Goal: Task Accomplishment & Management: Manage account settings

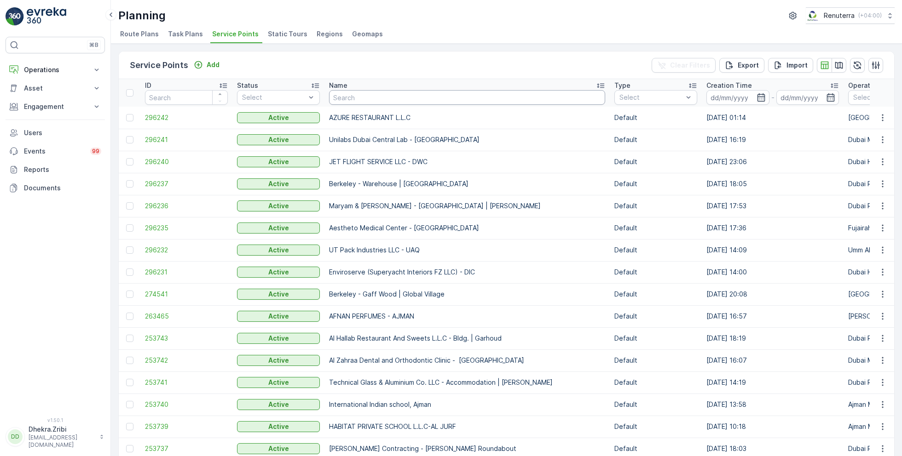
click at [356, 98] on input "text" at bounding box center [467, 97] width 276 height 15
type input "hms"
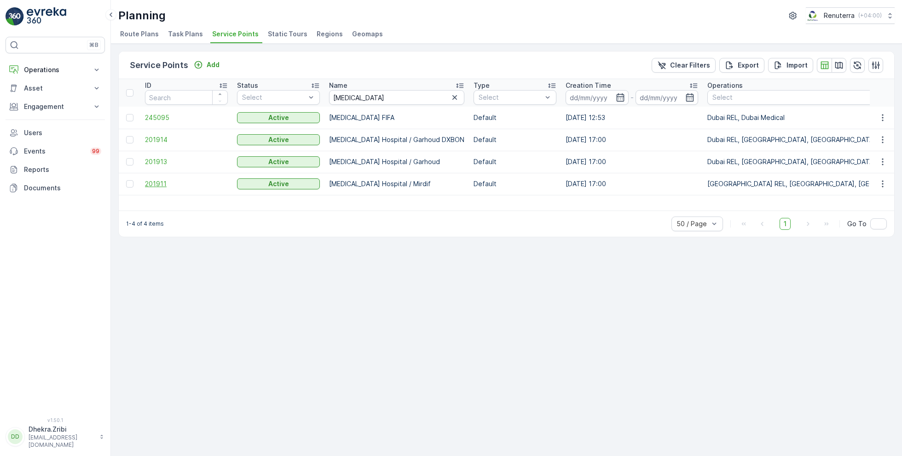
click at [159, 184] on span "201911" at bounding box center [186, 183] width 83 height 9
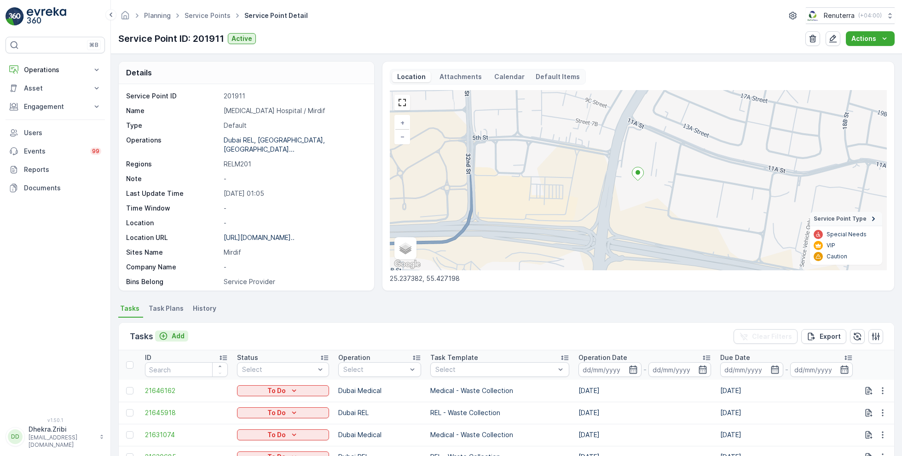
click at [176, 336] on p "Add" at bounding box center [178, 336] width 13 height 9
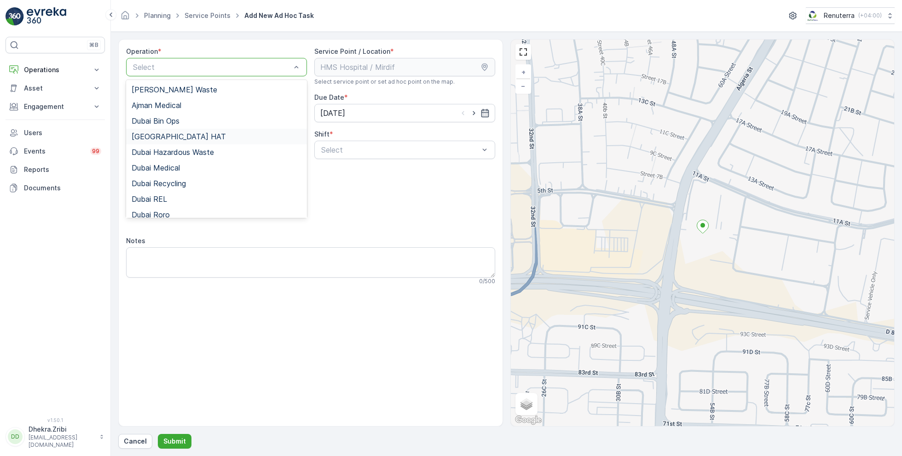
click at [165, 137] on span "[GEOGRAPHIC_DATA] HAT" at bounding box center [179, 136] width 94 height 8
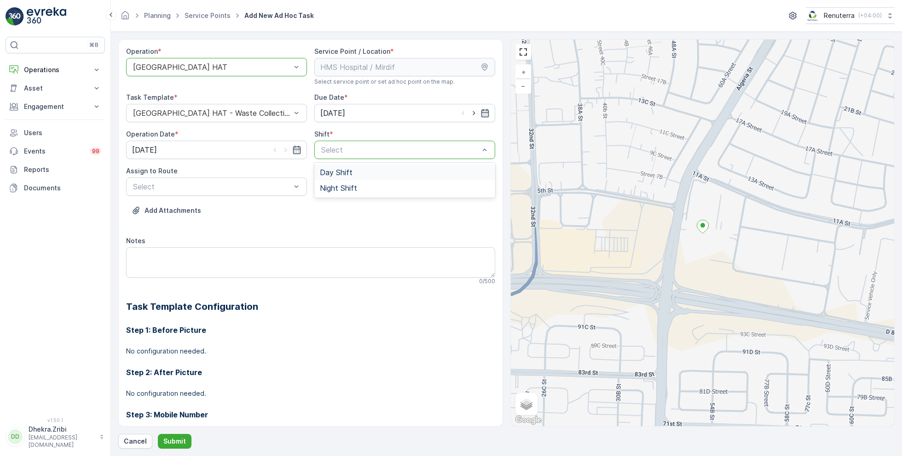
click at [333, 172] on span "Day Shift" at bounding box center [336, 172] width 33 height 8
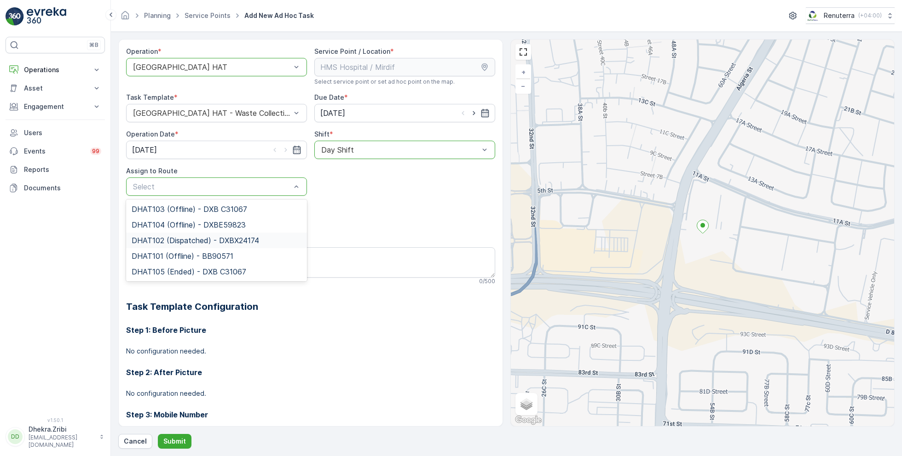
click at [181, 242] on span "DHAT102 (Dispatched) - DXBX24174" at bounding box center [195, 240] width 127 height 8
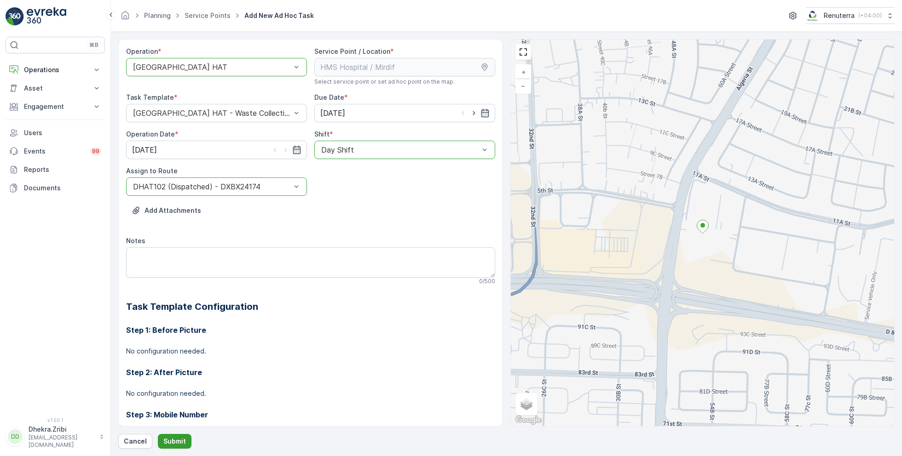
click at [172, 436] on button "Submit" at bounding box center [175, 441] width 34 height 15
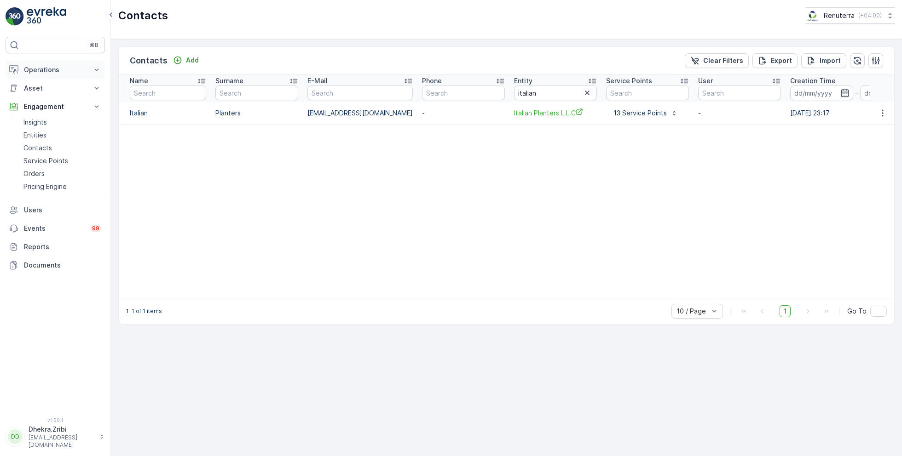
click at [66, 72] on p "Operations" at bounding box center [55, 69] width 63 height 9
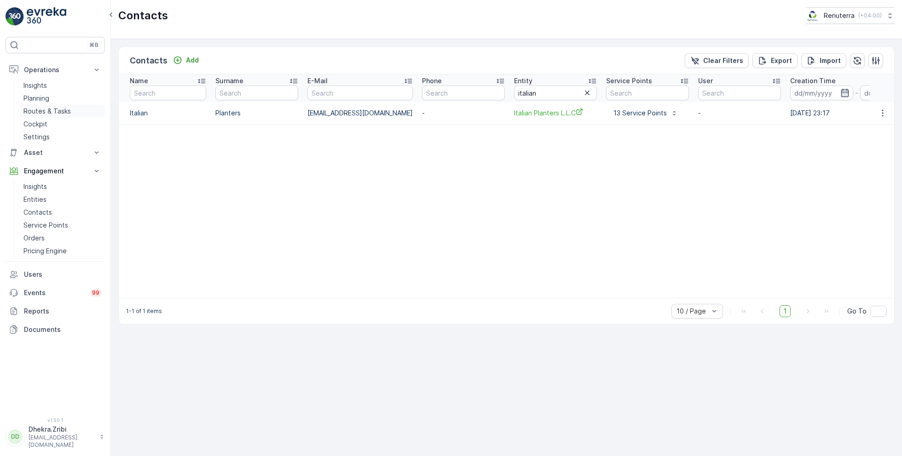
click at [44, 111] on p "Routes & Tasks" at bounding box center [46, 111] width 47 height 9
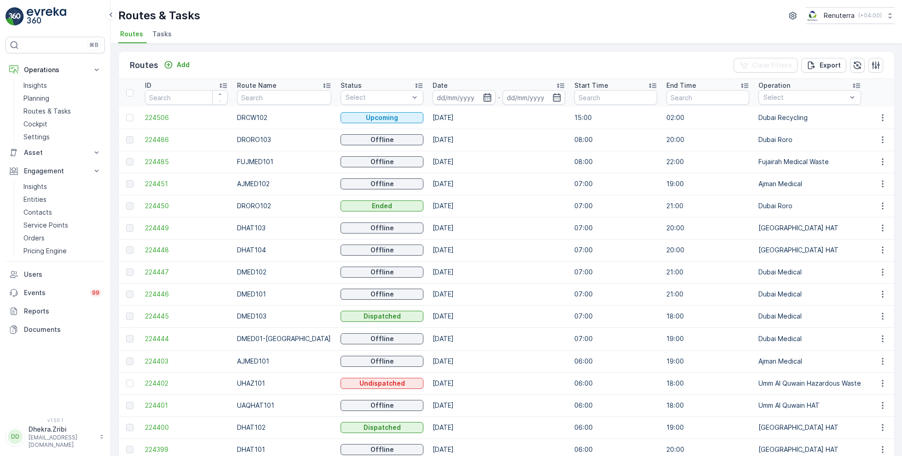
click at [483, 97] on icon "button" at bounding box center [487, 97] width 8 height 8
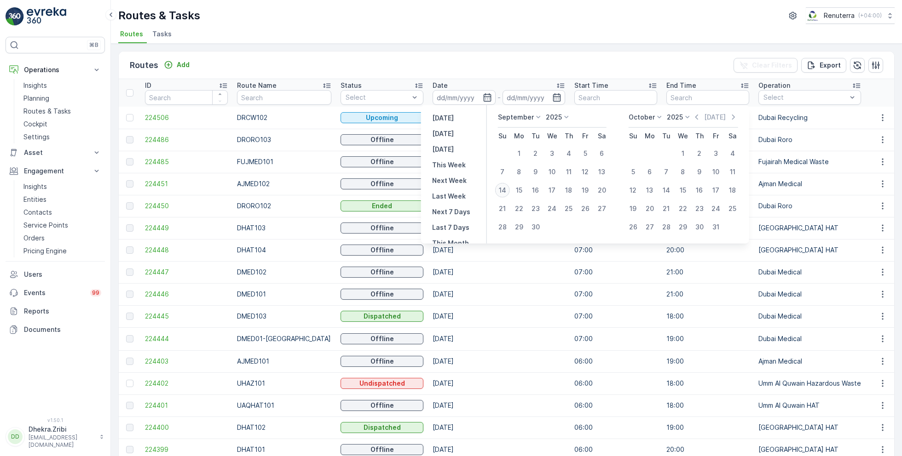
click at [506, 190] on div "14" at bounding box center [502, 190] width 15 height 15
type input "[DATE]"
click at [506, 190] on div "14" at bounding box center [502, 190] width 15 height 15
type input "[DATE]"
click at [473, 25] on div "Routes & Tasks Renuterra ( +04:00 ) Routes Tasks" at bounding box center [506, 22] width 791 height 44
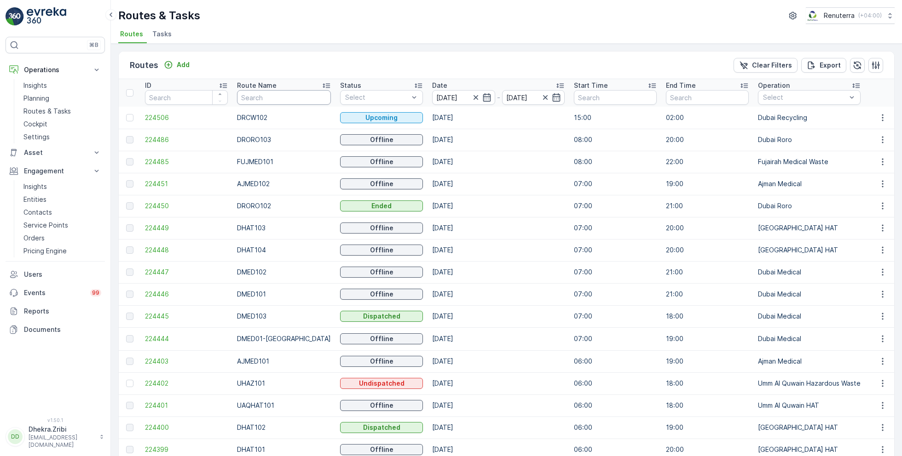
click at [272, 95] on input "text" at bounding box center [284, 97] width 94 height 15
type input "hat"
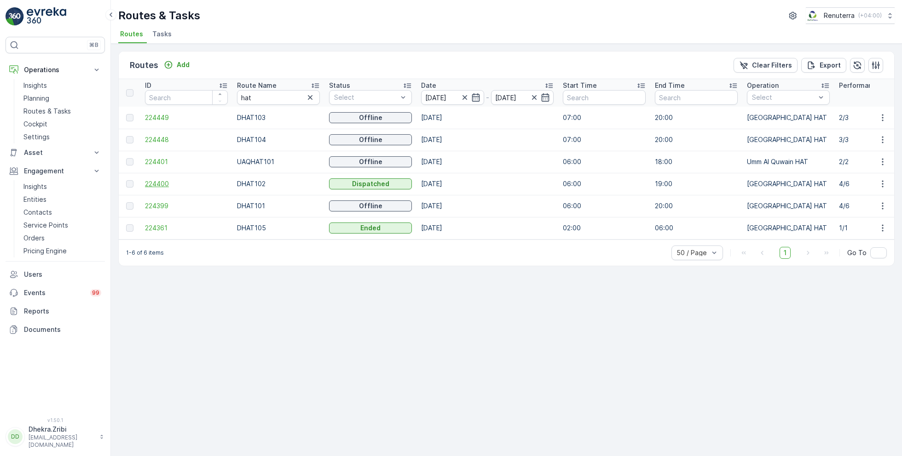
click at [165, 184] on span "224400" at bounding box center [186, 183] width 83 height 9
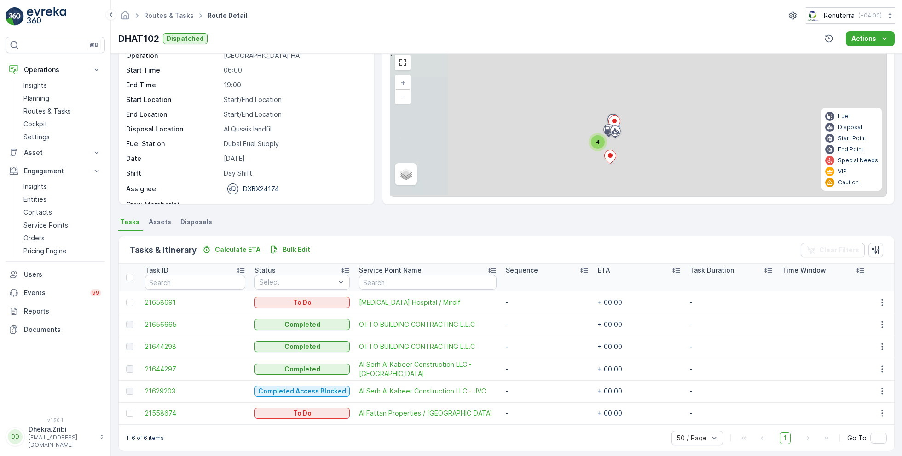
scroll to position [46, 0]
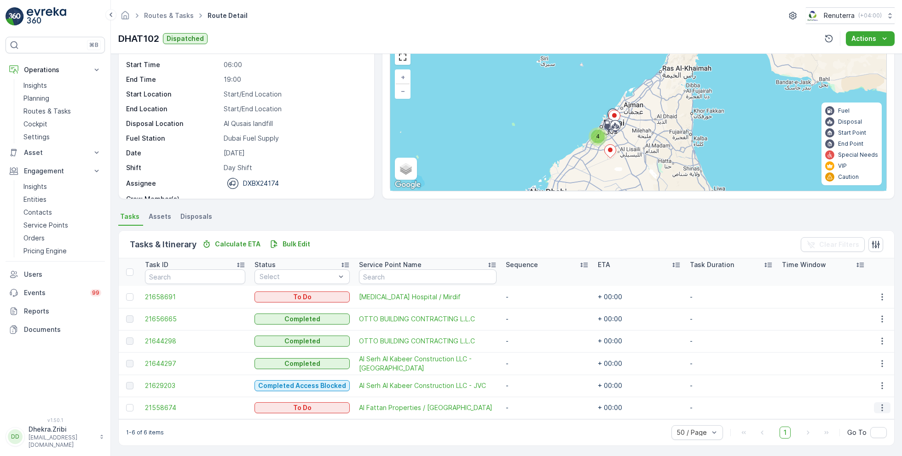
click at [881, 406] on icon "button" at bounding box center [881, 408] width 1 height 7
click at [872, 364] on span "Change Route" at bounding box center [858, 362] width 45 height 9
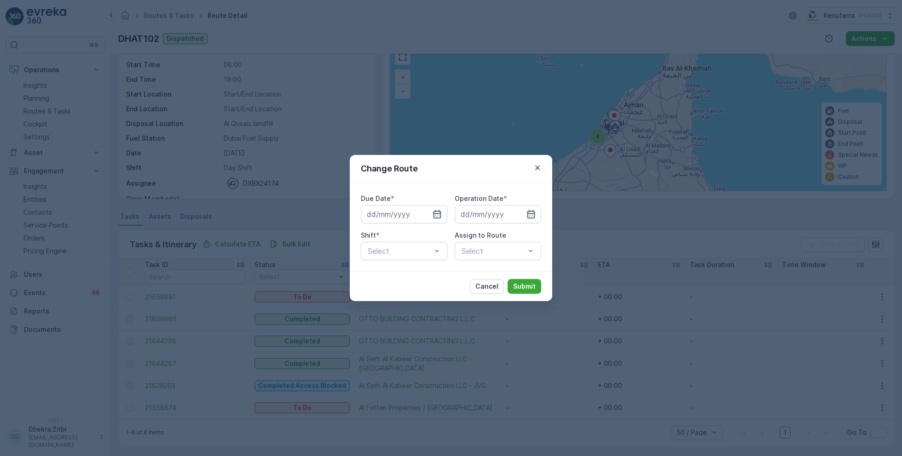
type input "[DATE]"
click at [428, 214] on icon "button" at bounding box center [425, 214] width 9 height 9
type input "[DATE]"
click at [522, 214] on icon "button" at bounding box center [519, 214] width 9 height 9
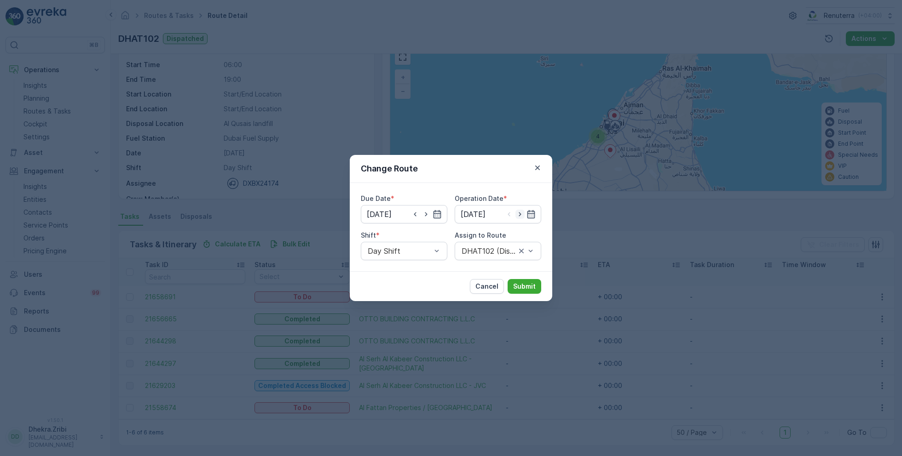
type input "[DATE]"
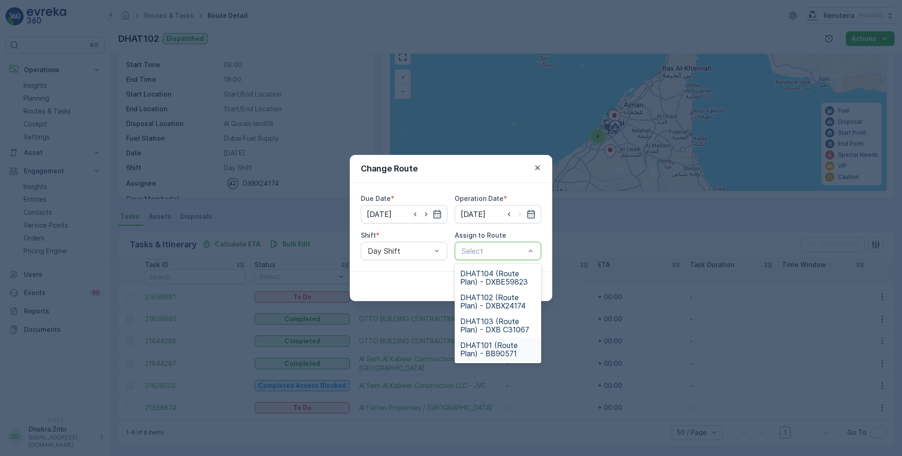
click at [494, 349] on span "DHAT101 (Route Plan) - BB90571" at bounding box center [497, 349] width 75 height 17
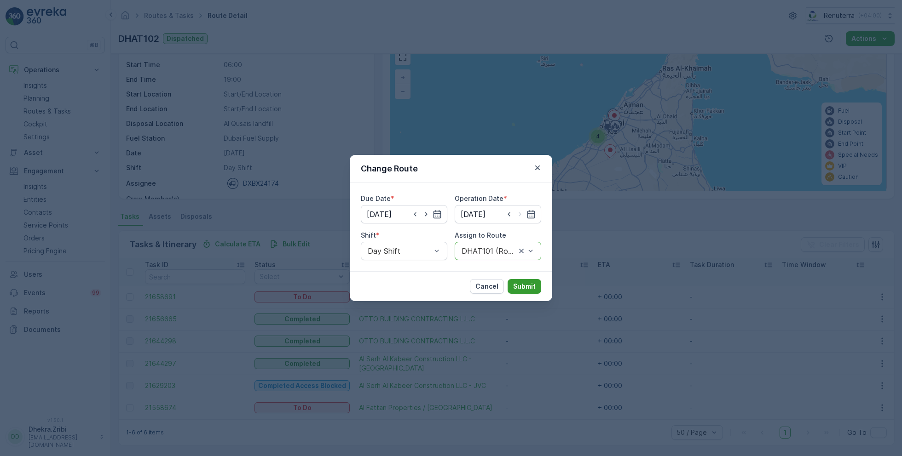
click at [526, 287] on p "Submit" at bounding box center [524, 286] width 23 height 9
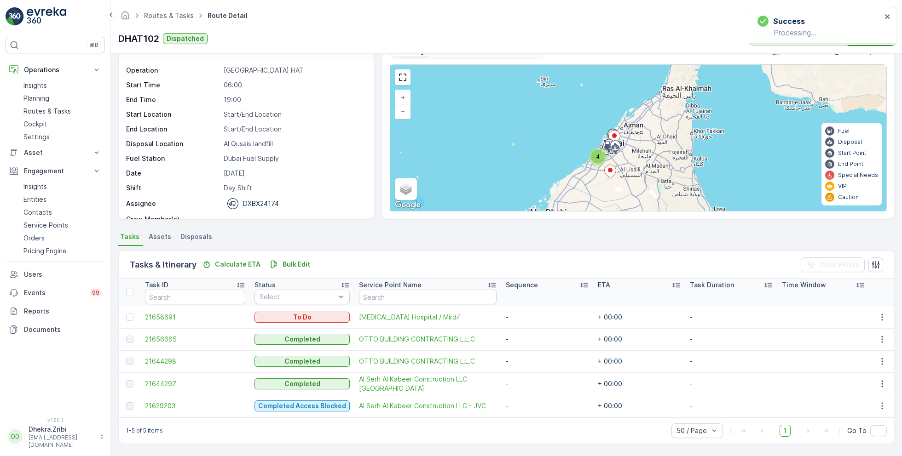
scroll to position [24, 0]
